Goal: Transaction & Acquisition: Purchase product/service

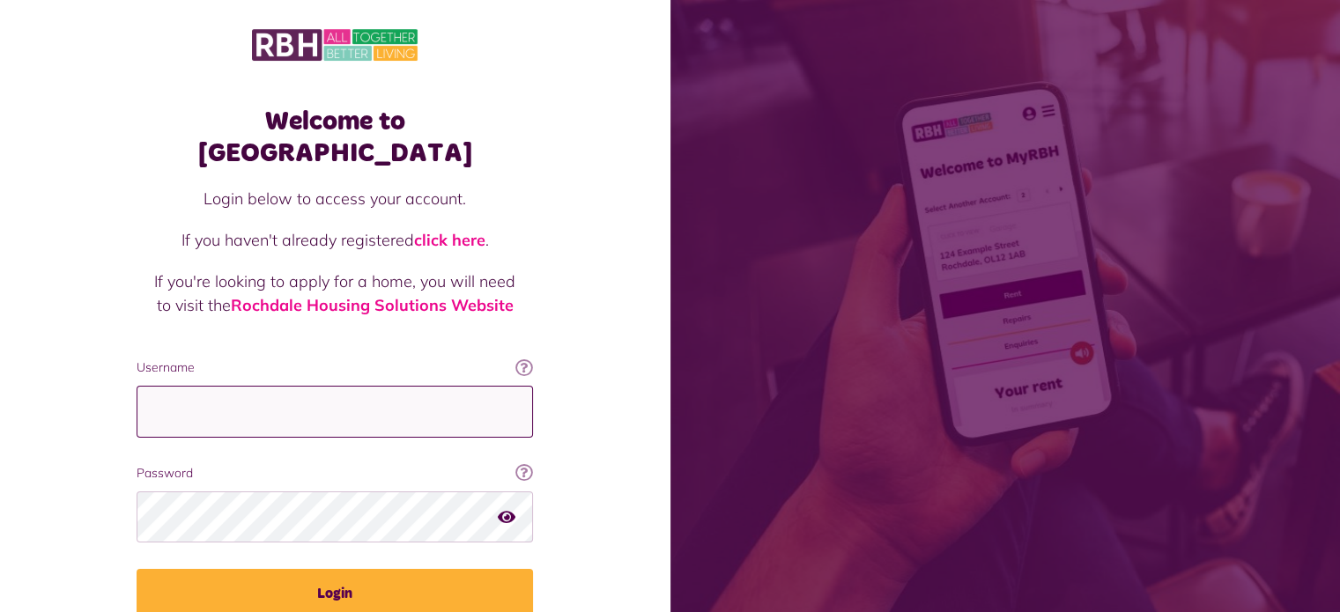
type input "**********"
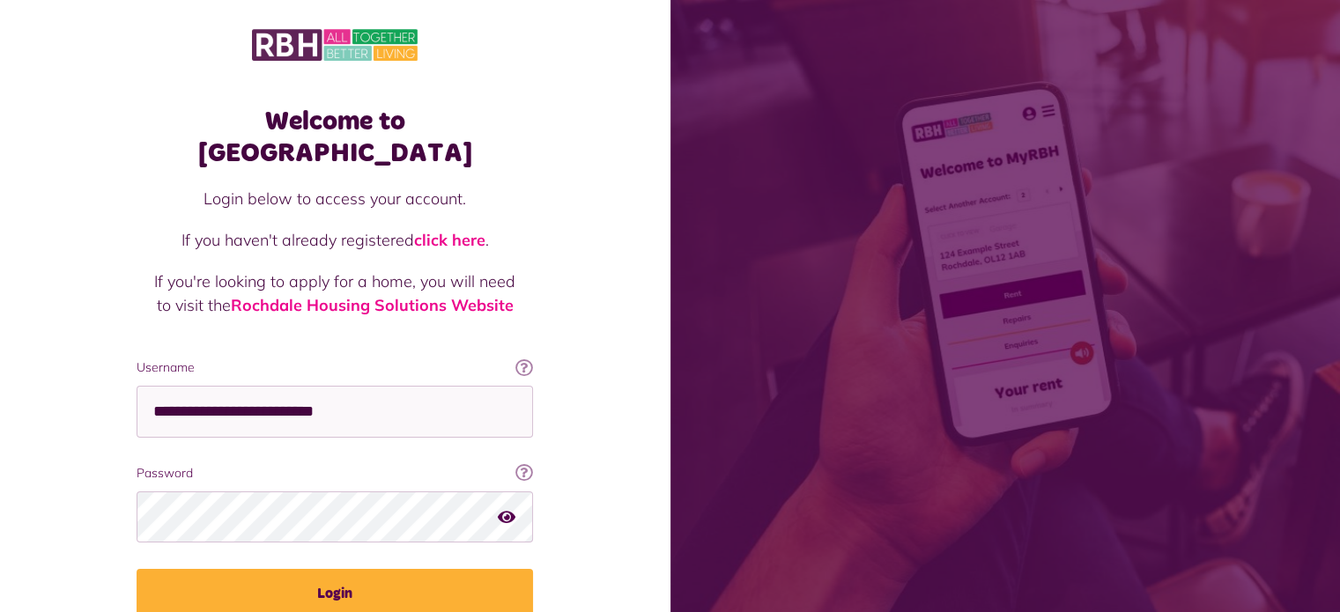
click at [509, 508] on icon "button" at bounding box center [507, 516] width 18 height 16
click at [509, 508] on icon "button" at bounding box center [508, 516] width 20 height 16
drag, startPoint x: 509, startPoint y: 482, endPoint x: 511, endPoint y: 494, distance: 12.5
click at [511, 505] on button "button" at bounding box center [507, 517] width 18 height 24
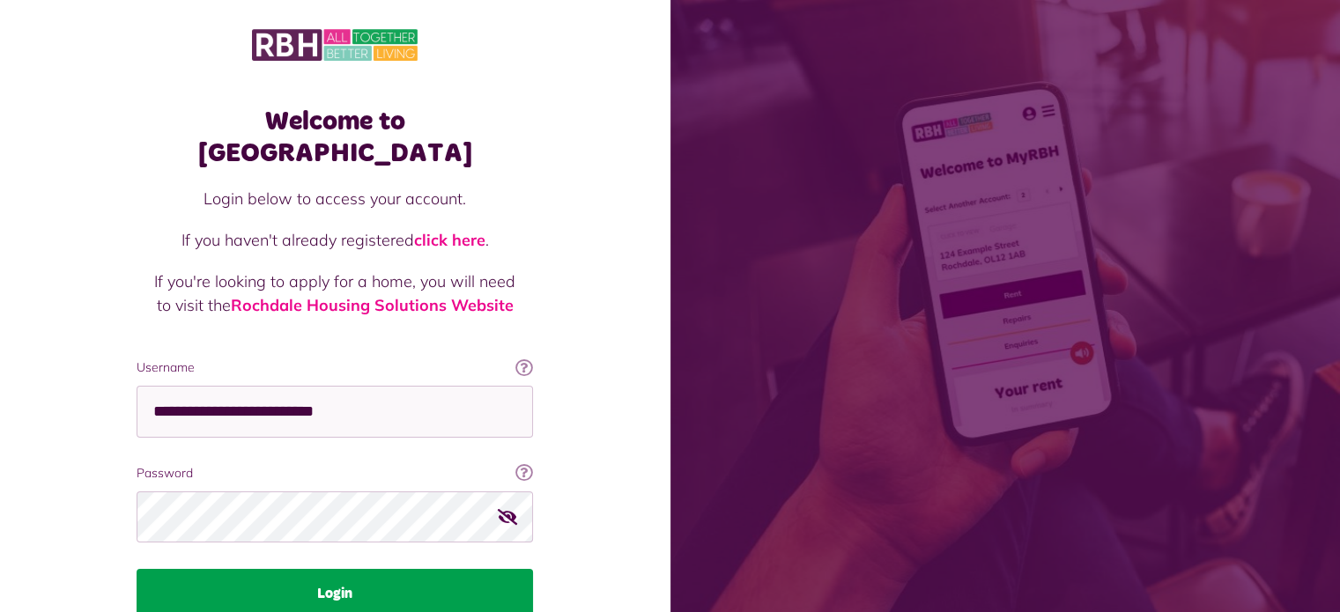
drag, startPoint x: 511, startPoint y: 494, endPoint x: 320, endPoint y: 574, distance: 207.0
click at [320, 574] on fieldset "**********" at bounding box center [335, 489] width 397 height 260
click at [327, 569] on button "Login" at bounding box center [335, 593] width 397 height 49
click at [191, 569] on button "Login" at bounding box center [335, 593] width 397 height 49
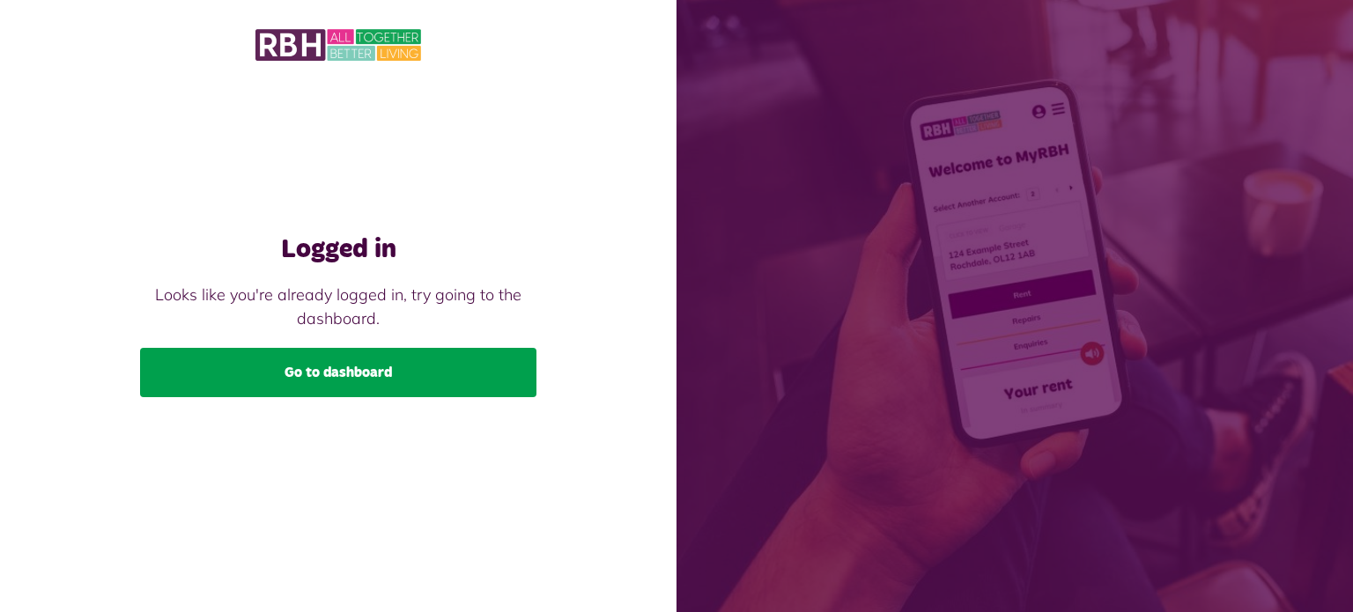
click at [349, 365] on link "Go to dashboard" at bounding box center [338, 372] width 397 height 49
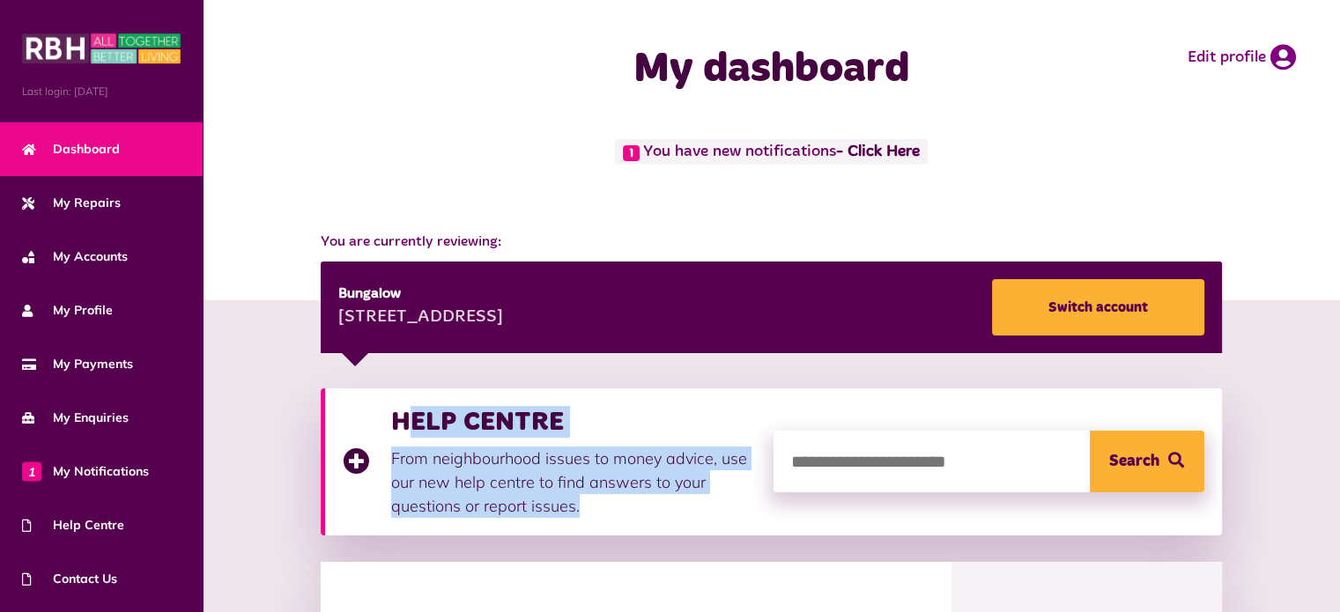
drag, startPoint x: 762, startPoint y: 475, endPoint x: 921, endPoint y: 461, distance: 159.2
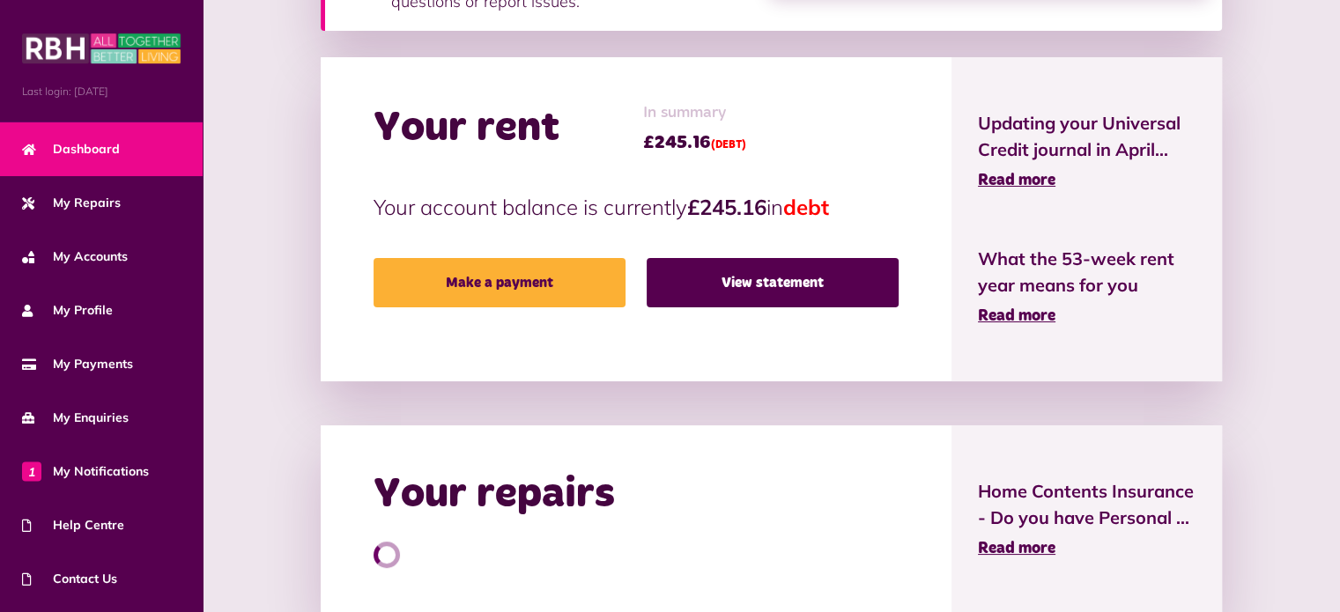
scroll to position [516, 0]
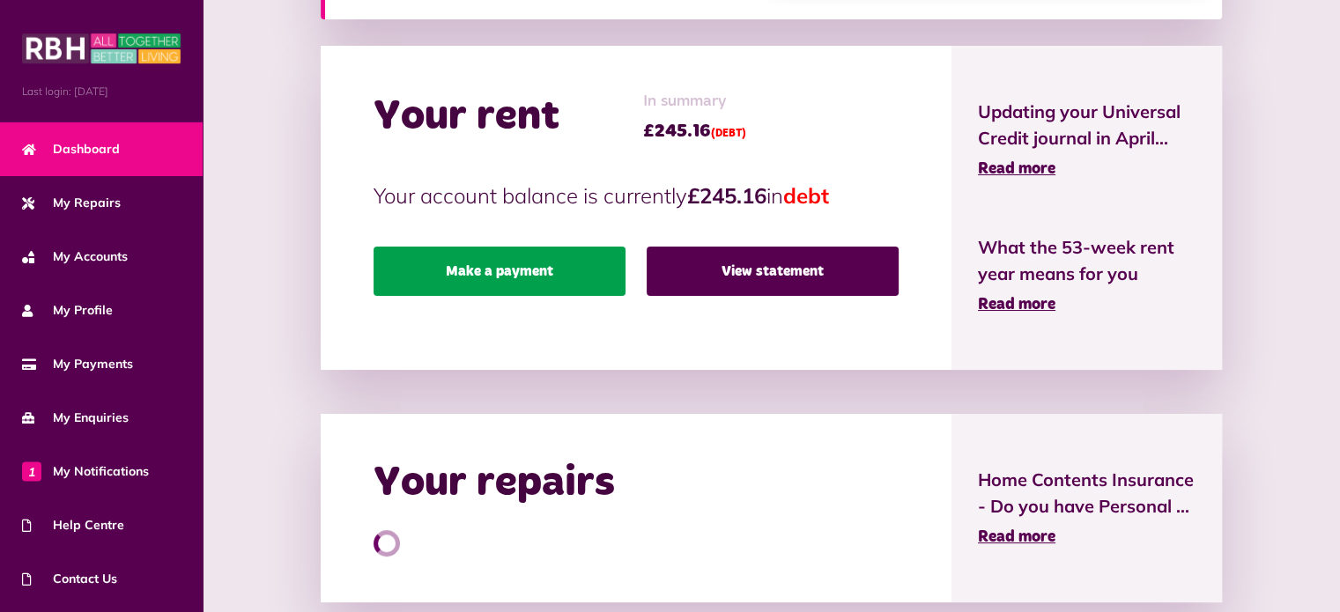
click at [472, 276] on link "Make a payment" at bounding box center [500, 271] width 252 height 49
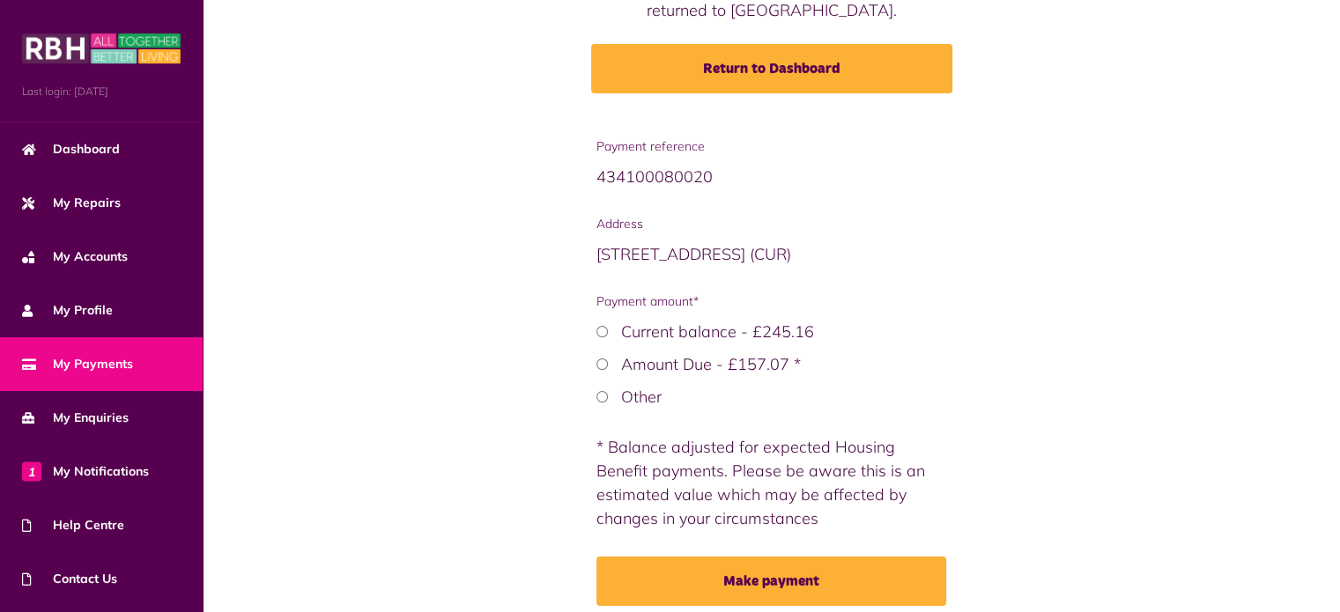
scroll to position [271, 0]
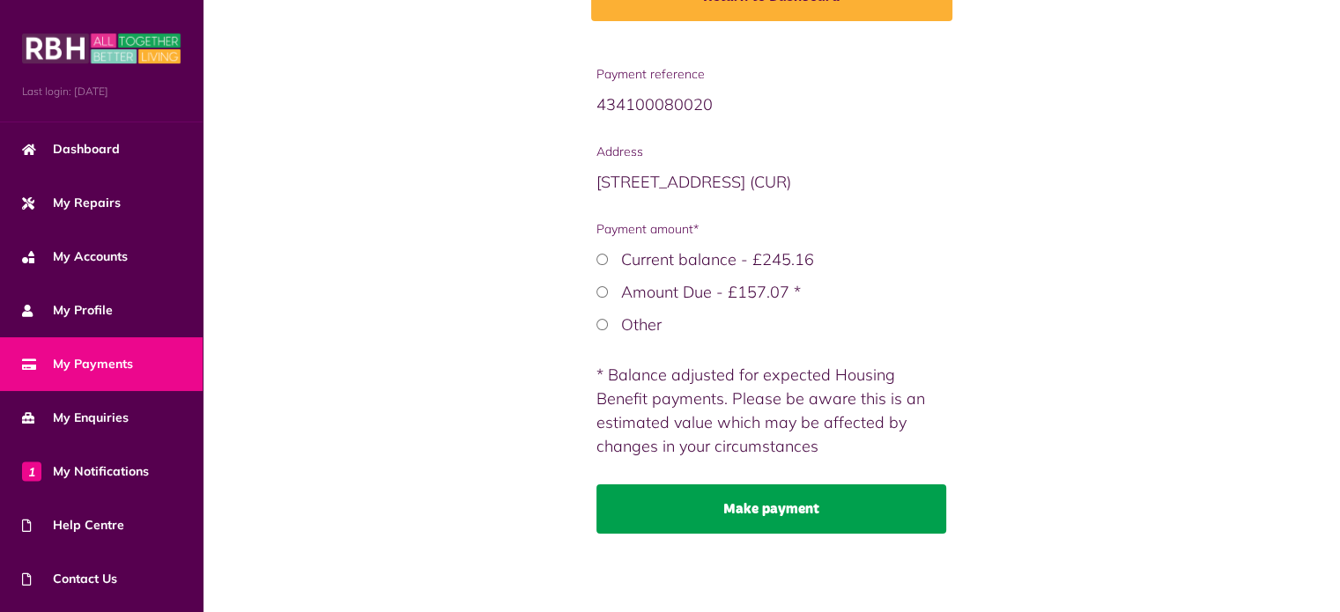
click at [761, 512] on button "Make payment" at bounding box center [772, 509] width 350 height 49
